Goal: Find specific page/section: Find specific page/section

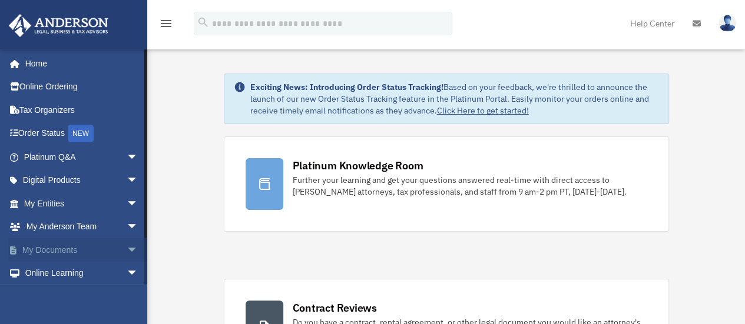
click at [127, 250] on span "arrow_drop_down" at bounding box center [139, 250] width 24 height 24
click at [85, 270] on link "Box" at bounding box center [86, 274] width 140 height 24
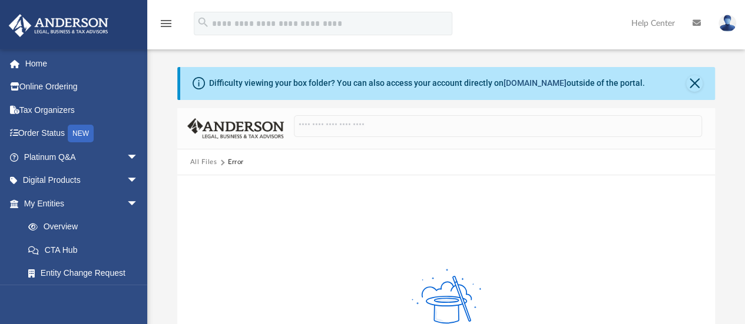
click at [523, 83] on link "[DOMAIN_NAME]" at bounding box center [534, 82] width 63 height 9
